Goal: Task Accomplishment & Management: Manage account settings

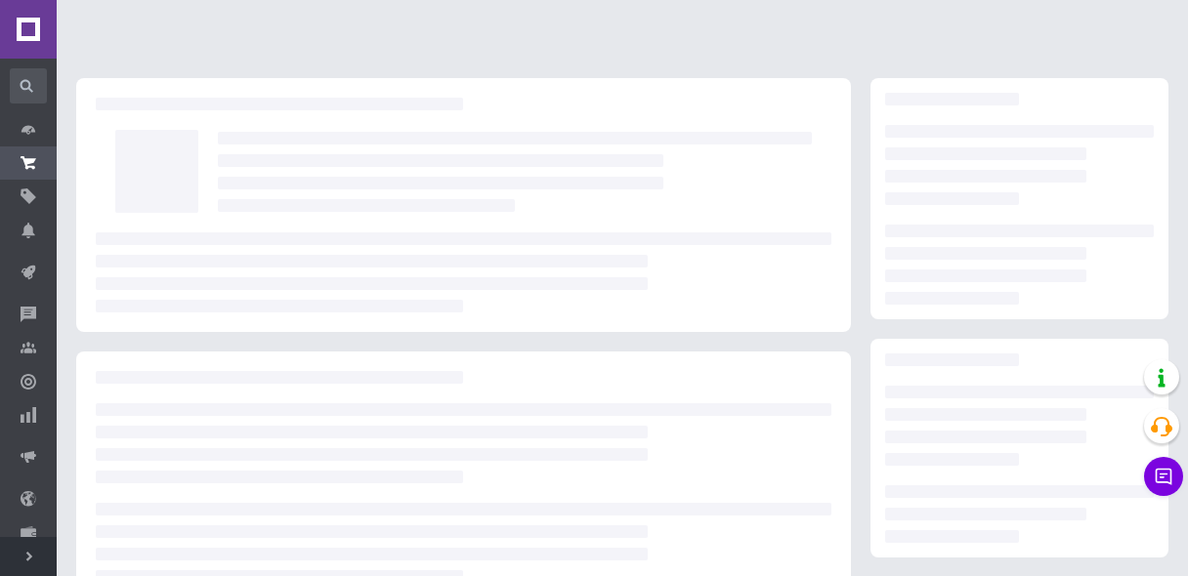
scroll to position [316, 0]
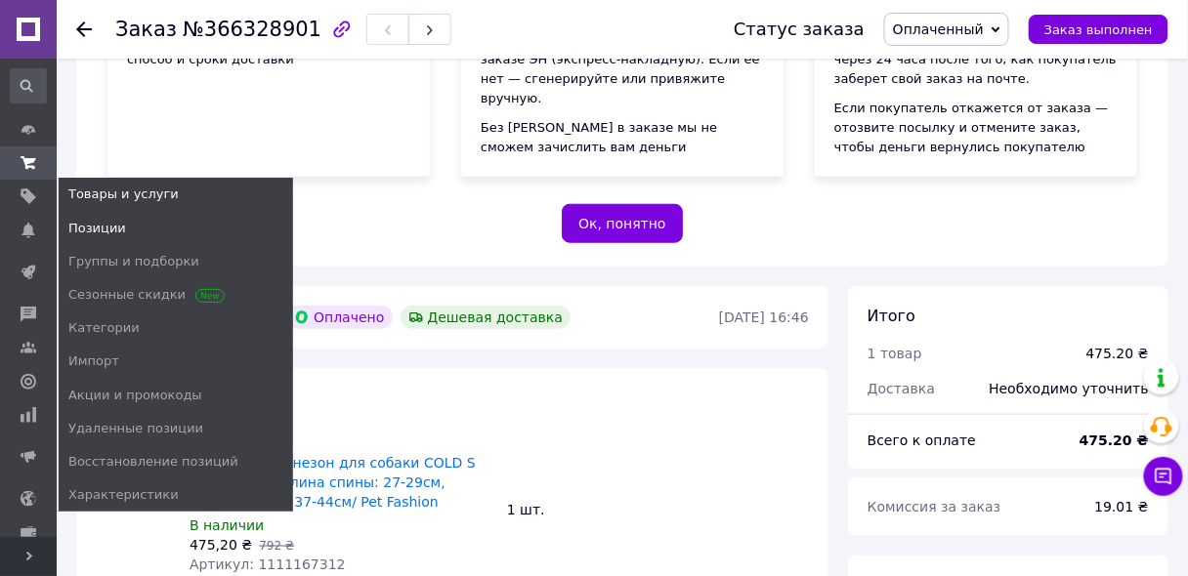
click at [102, 223] on span "Позиции" at bounding box center [97, 229] width 58 height 18
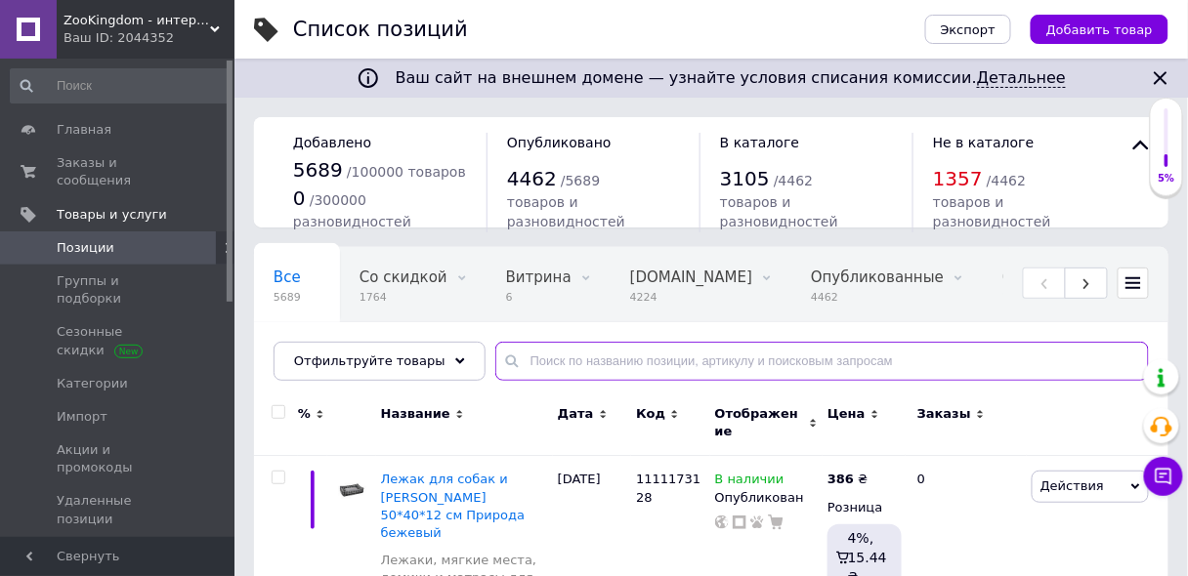
click at [579, 358] on input "text" at bounding box center [822, 361] width 654 height 39
type input "комбинезон"
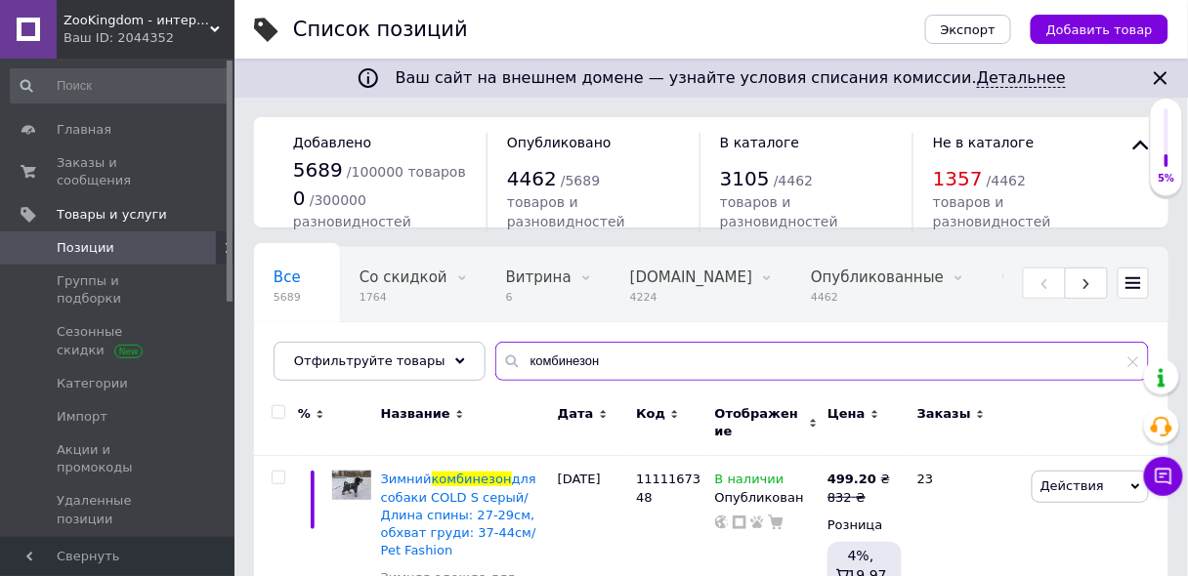
scroll to position [156, 0]
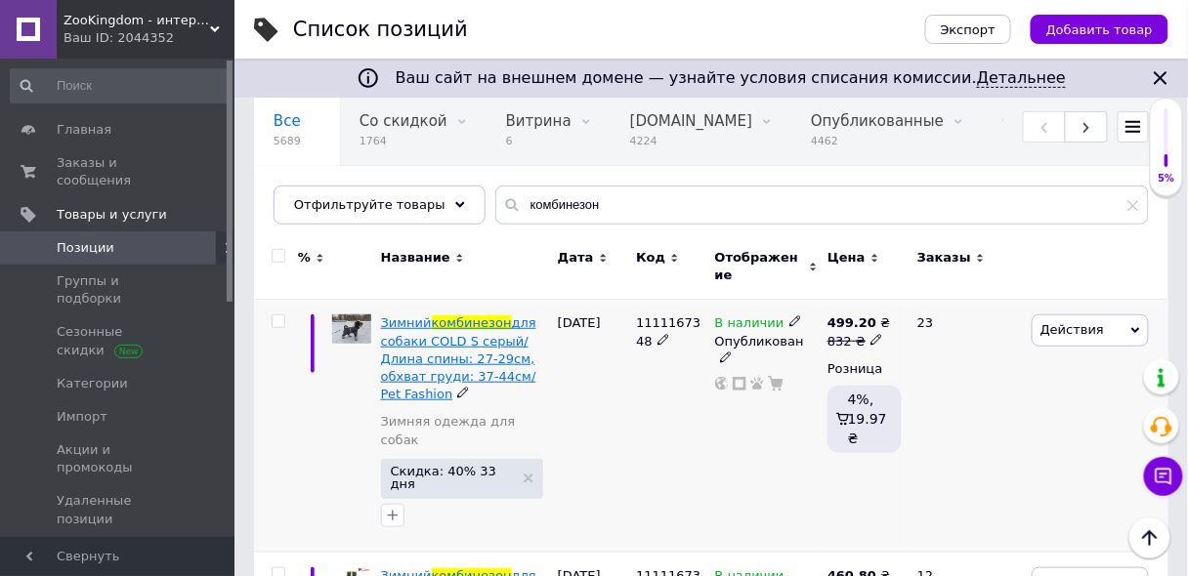
click at [456, 329] on span "для собаки COLD S серый/ Длина спины: 27-29см, обхват груди: 37-44см/ Pet Fashi…" at bounding box center [458, 359] width 155 height 86
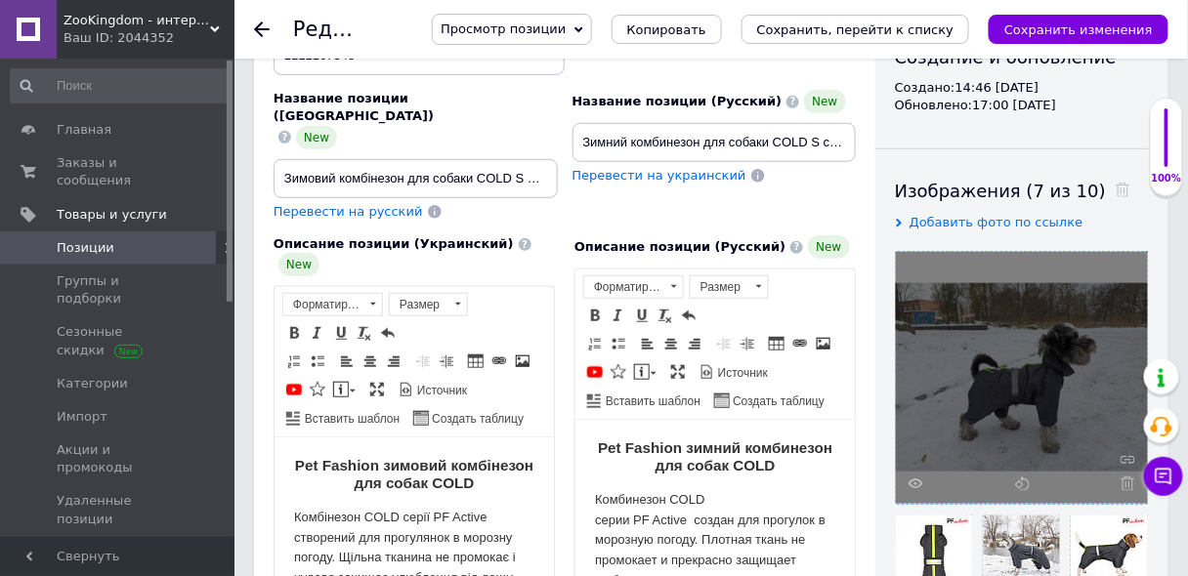
scroll to position [78, 0]
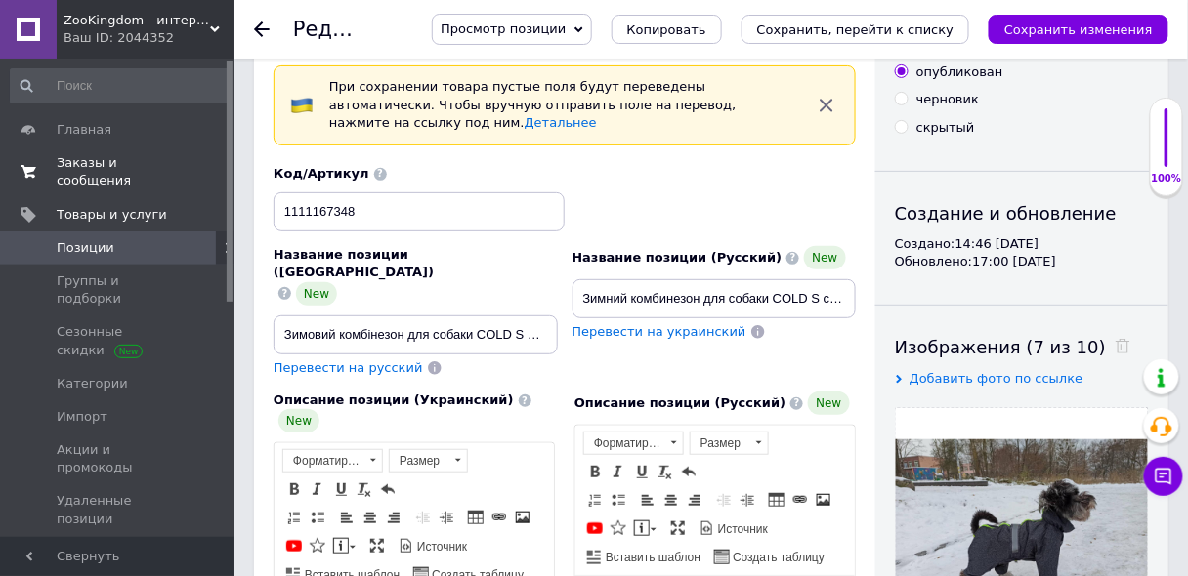
click at [104, 169] on span "Заказы и сообщения" at bounding box center [119, 171] width 124 height 35
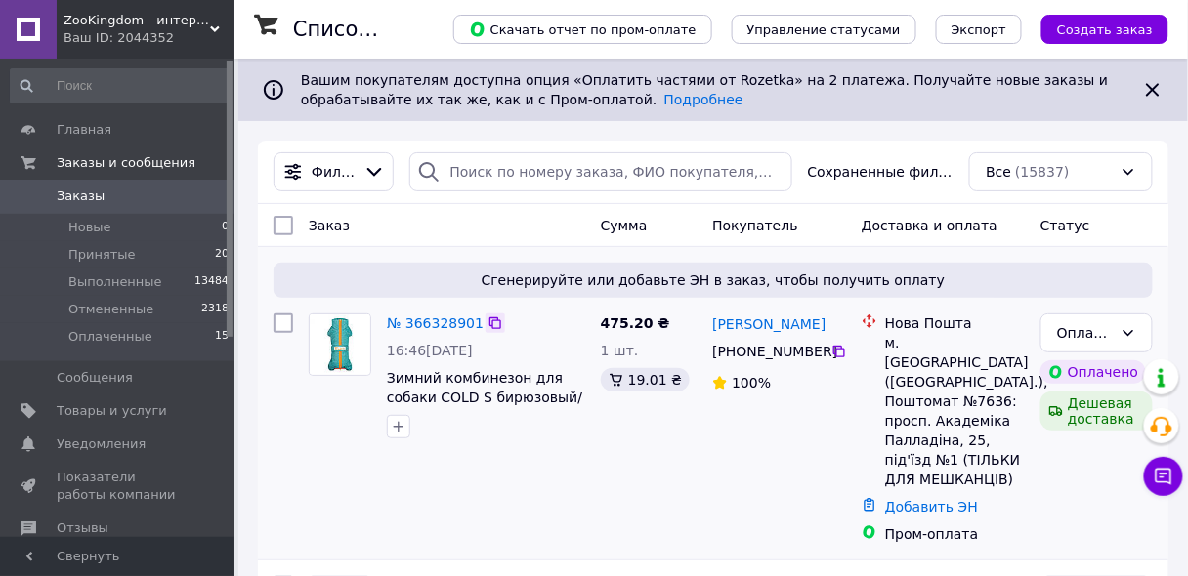
scroll to position [78, 0]
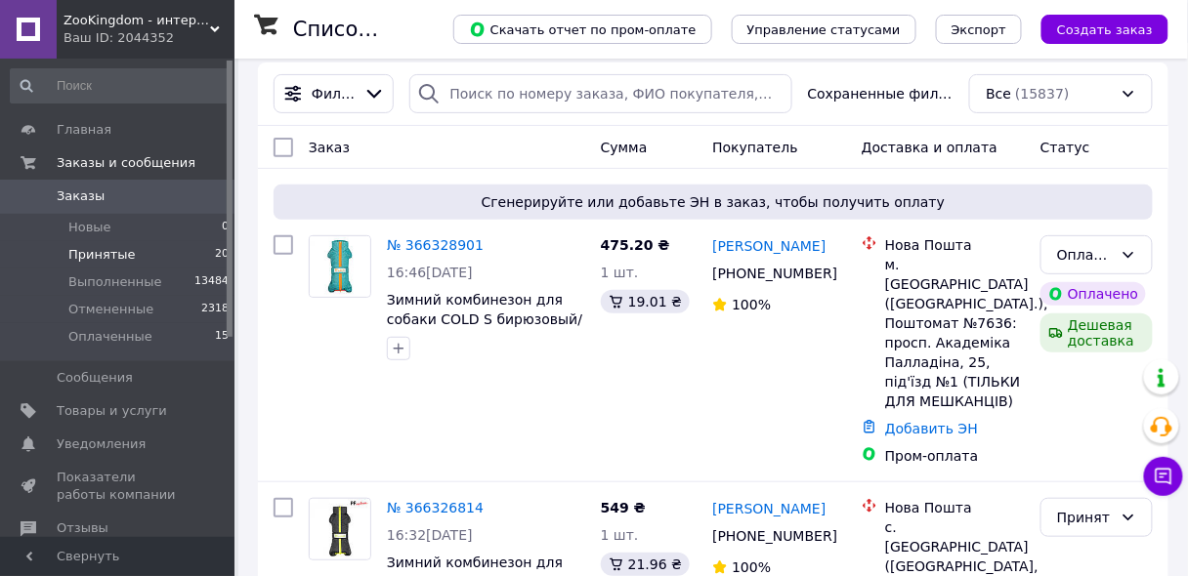
click at [74, 255] on span "Принятые" at bounding box center [101, 255] width 67 height 18
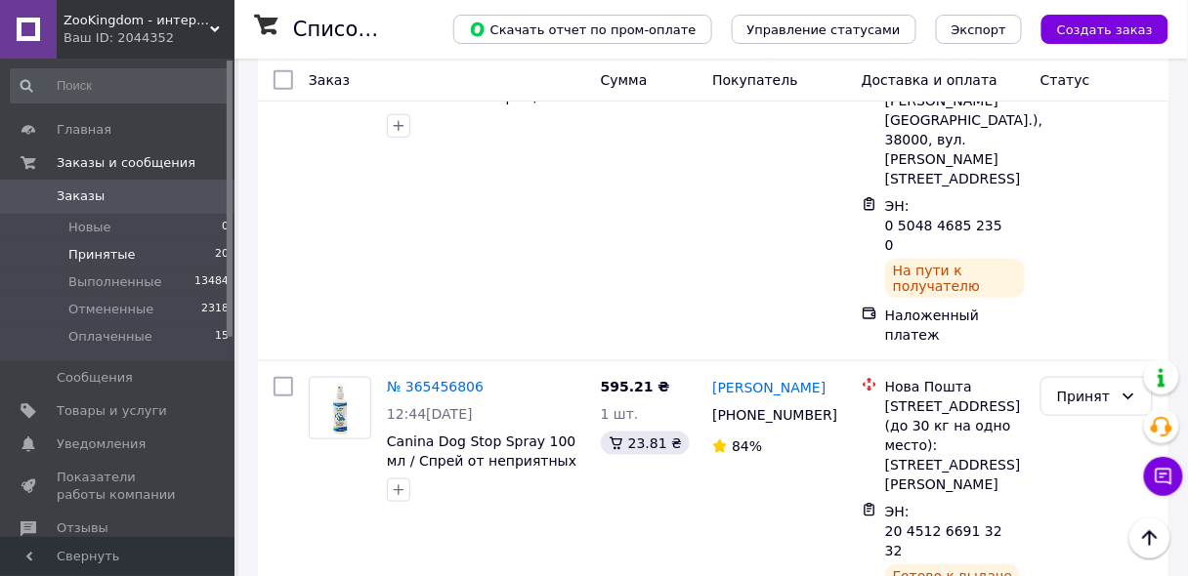
scroll to position [4102, 0]
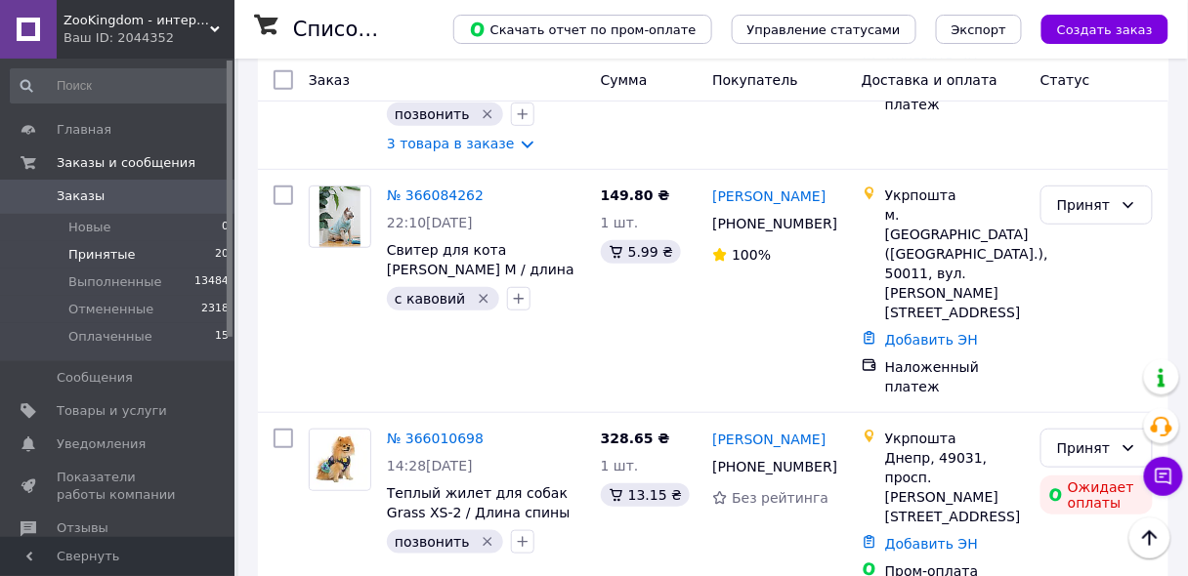
scroll to position [2188, 0]
